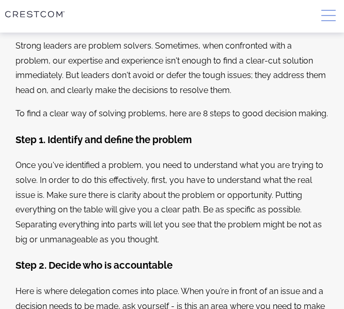
scroll to position [267, 0]
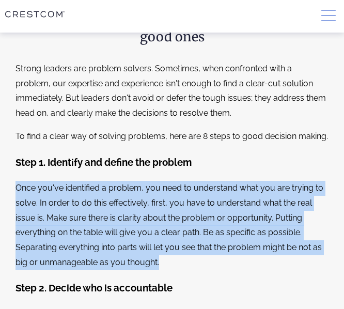
drag, startPoint x: 17, startPoint y: 183, endPoint x: 172, endPoint y: 262, distance: 173.6
click at [172, 262] on p "Once you've identified a problem, you need to understand what you are trying to…" at bounding box center [171, 225] width 313 height 89
copy p "Once you've identified a problem, you need to understand what you are trying to…"
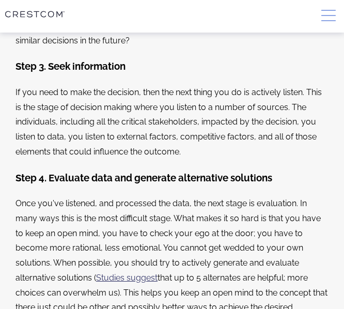
scroll to position [599, 0]
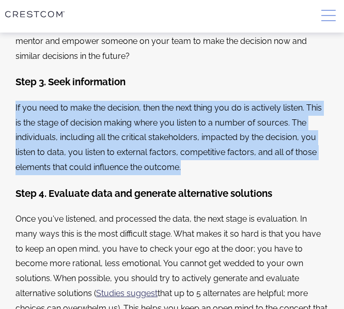
drag, startPoint x: 15, startPoint y: 100, endPoint x: 191, endPoint y: 166, distance: 187.8
copy p "If you need to make the decision, then the next thing you do is actively listen…"
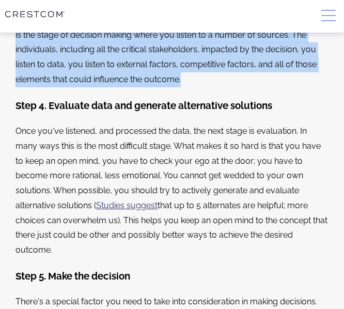
drag, startPoint x: 16, startPoint y: 129, endPoint x: 90, endPoint y: 247, distance: 139.6
click at [90, 247] on p "Once you've listened, and processed the data, the next stage is evaluation. In …" at bounding box center [171, 191] width 313 height 134
copy p "Once you've listened, and processed the data, the next stage is evaluation. In …"
drag, startPoint x: 160, startPoint y: 4, endPoint x: 314, endPoint y: 117, distance: 191.0
